Goal: Information Seeking & Learning: Learn about a topic

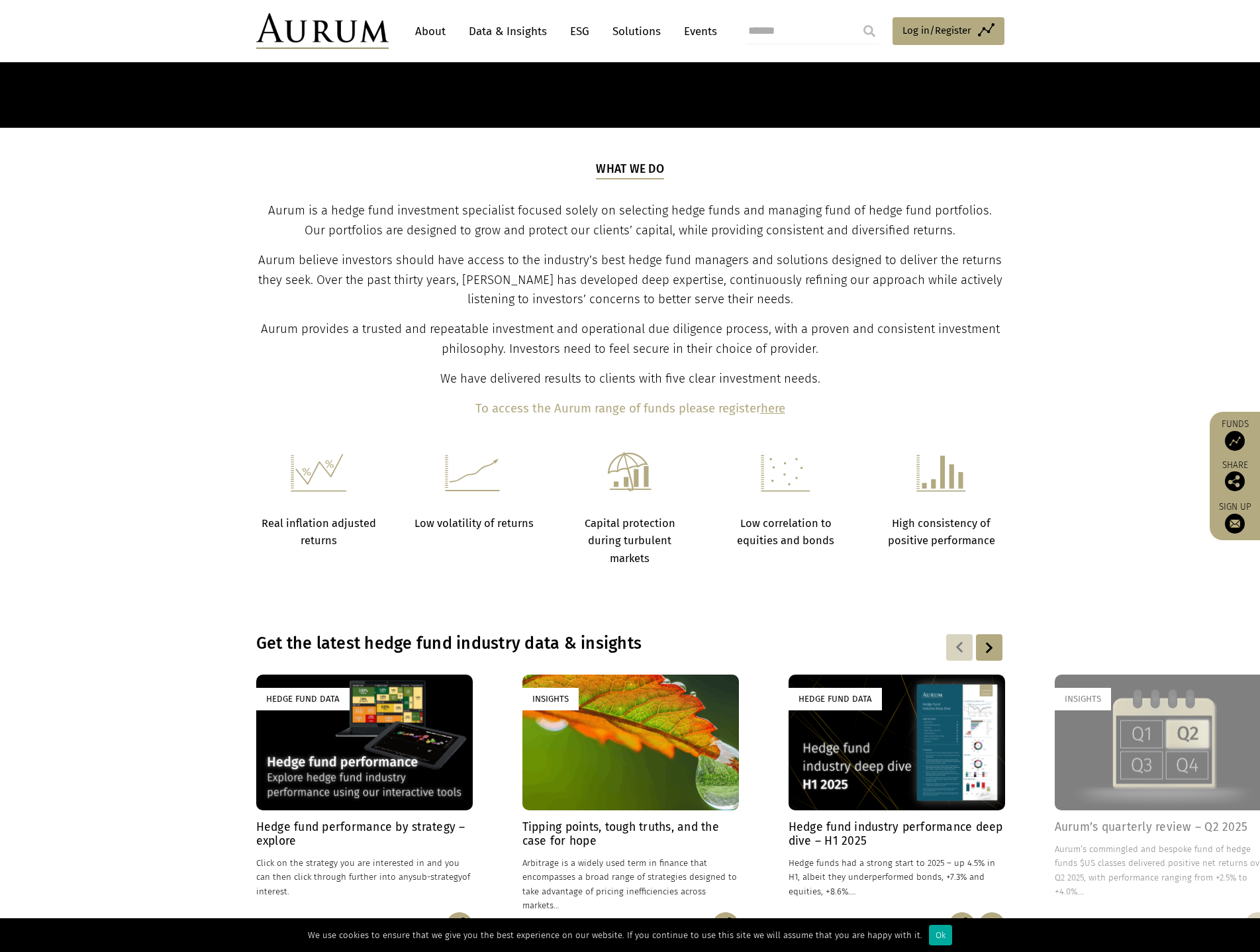
scroll to position [993, 0]
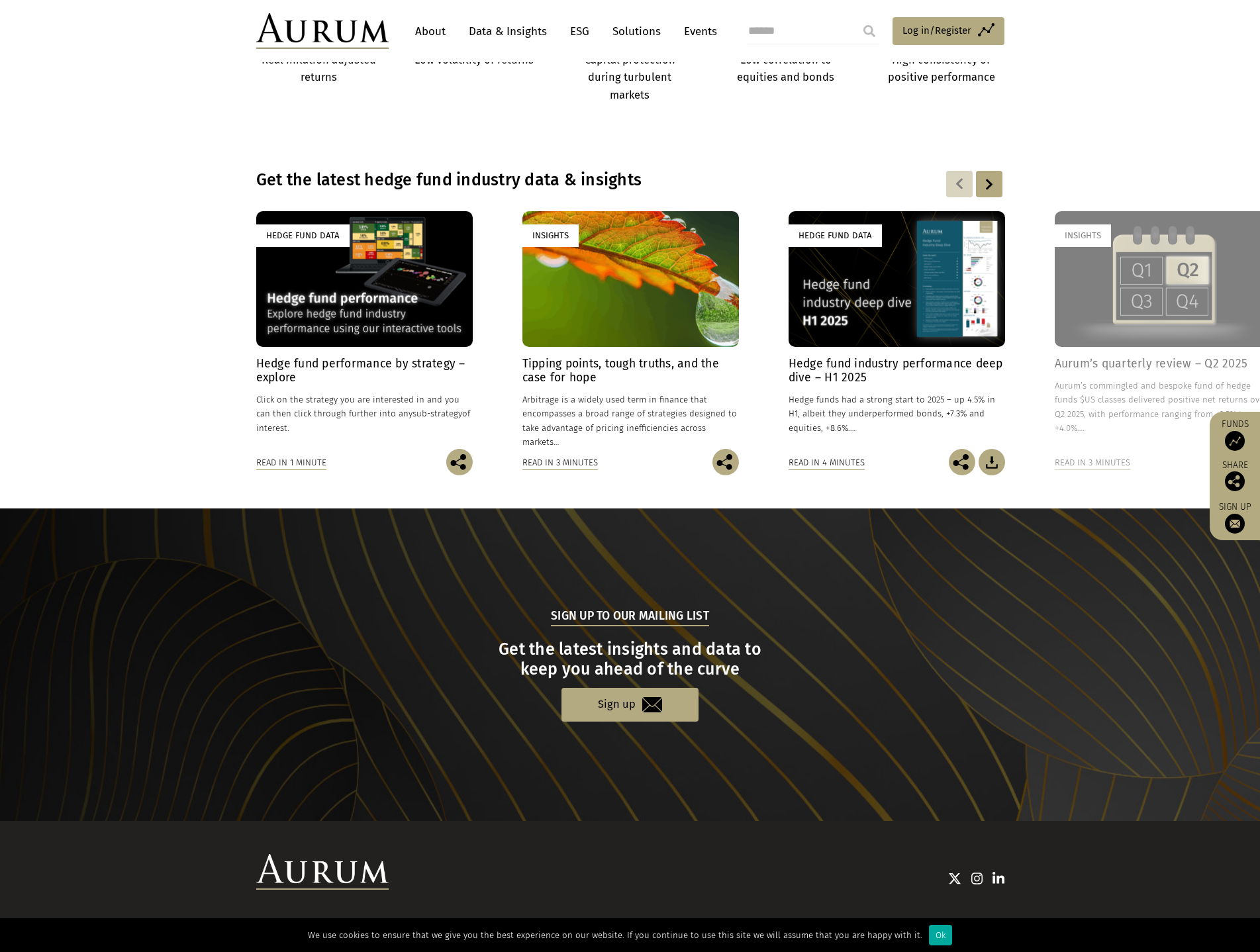
drag, startPoint x: 1150, startPoint y: 278, endPoint x: 1127, endPoint y: 285, distance: 24.0
click at [1127, 285] on div "Insights" at bounding box center [1162, 279] width 217 height 135
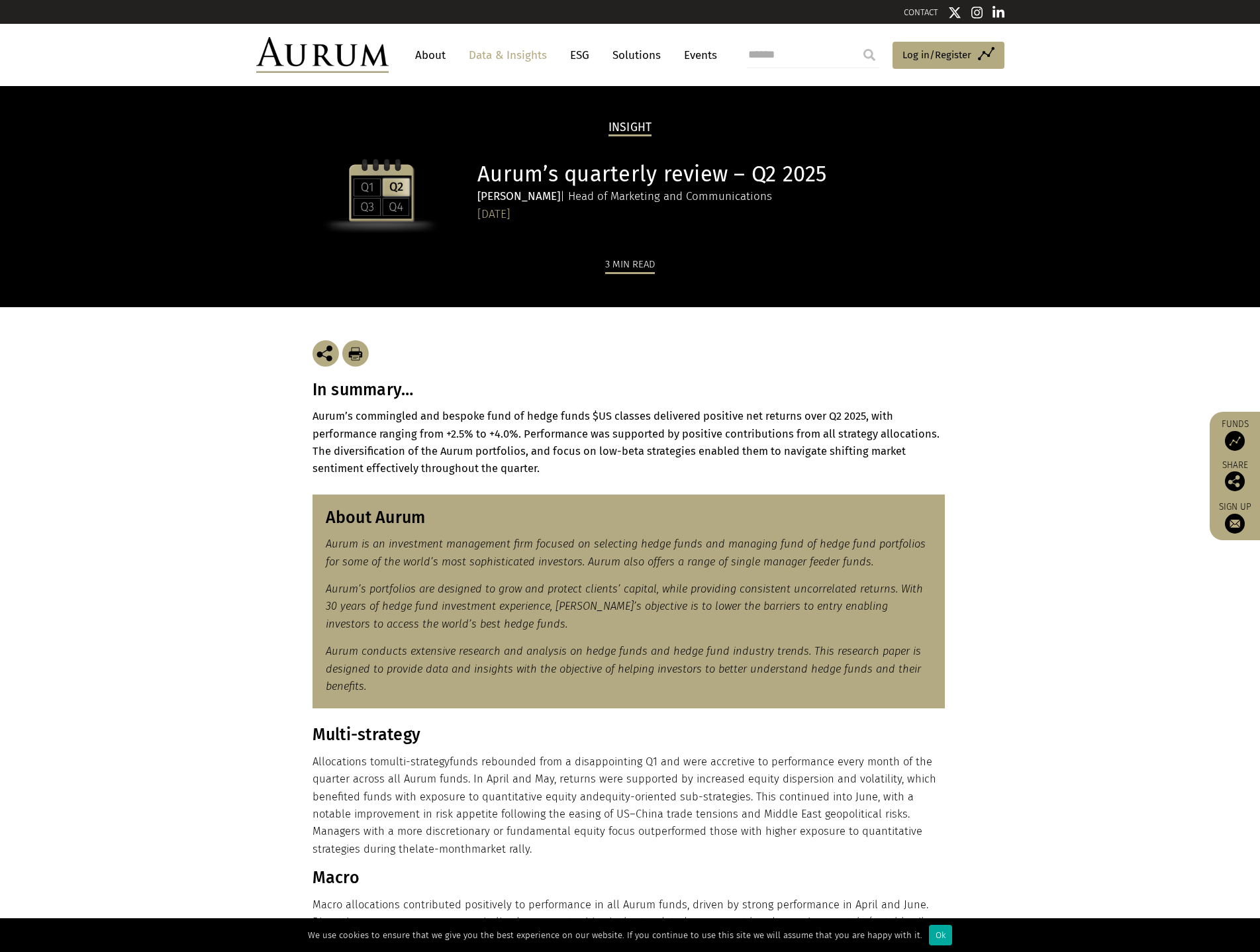
drag, startPoint x: 0, startPoint y: 0, endPoint x: 581, endPoint y: 437, distance: 727.0
click at [581, 437] on strong "Aurum’s commingled and bespoke fund of hedge funds $US classes delivered positi…" at bounding box center [626, 442] width 627 height 65
click at [712, 595] on p "Aurum’s portfolios are designed to grow and protect clients’ capital, while pro…" at bounding box center [628, 607] width 605 height 52
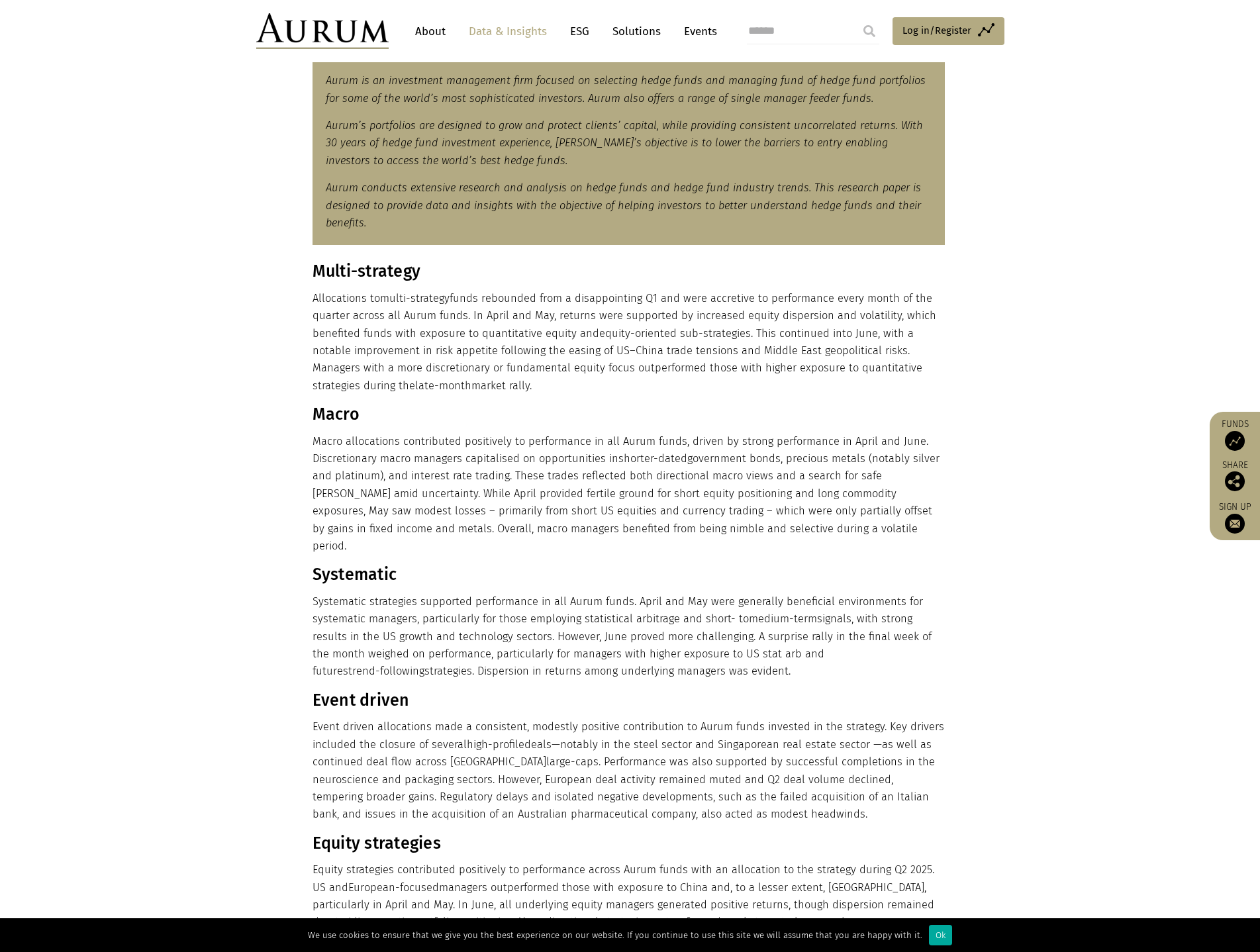
scroll to position [927, 0]
